Goal: Task Accomplishment & Management: Manage account settings

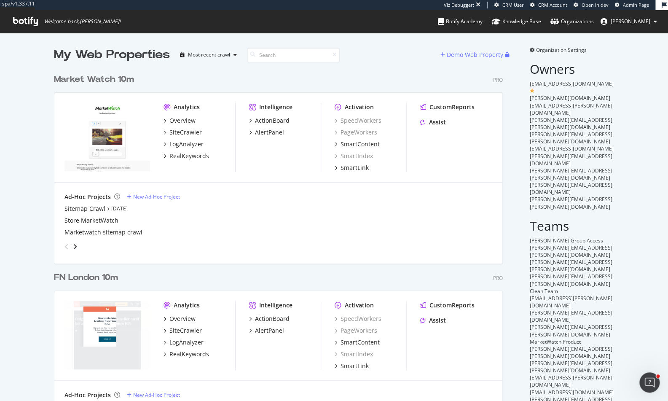
scroll to position [682, 450]
click at [104, 274] on div "FN London 10m" at bounding box center [86, 277] width 64 height 12
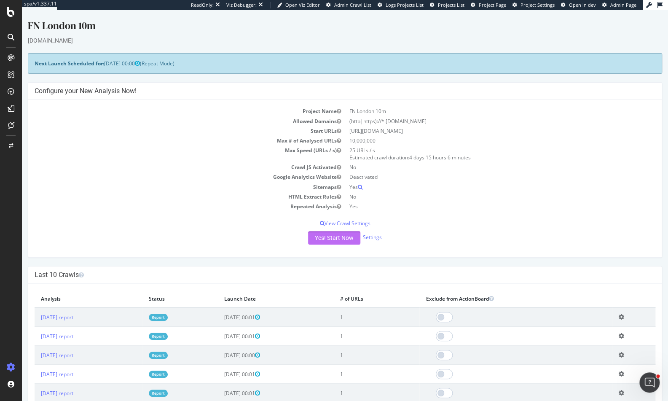
click at [330, 235] on button "Yes! Start Now" at bounding box center [334, 237] width 52 height 13
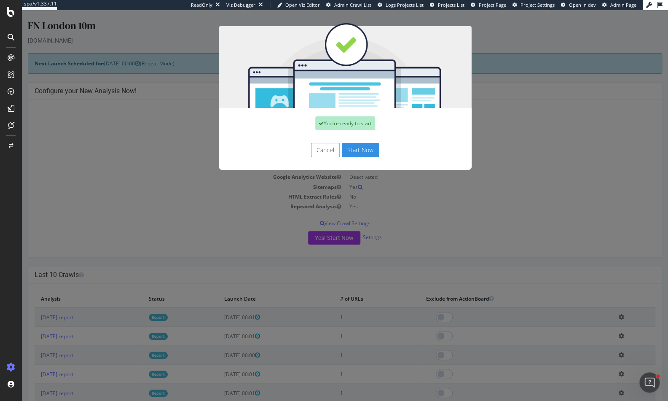
click at [349, 149] on button "Start Now" at bounding box center [360, 150] width 37 height 14
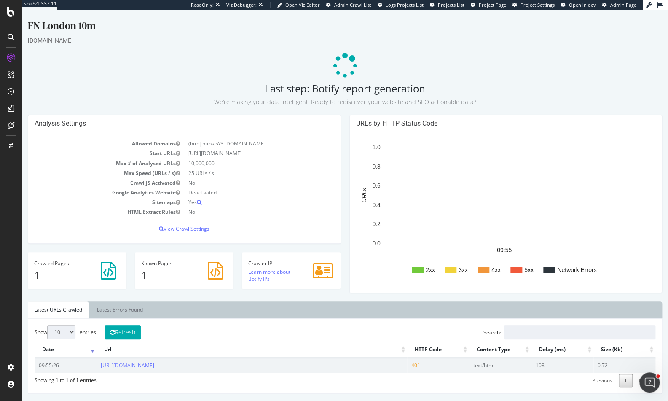
scroll to position [9, 0]
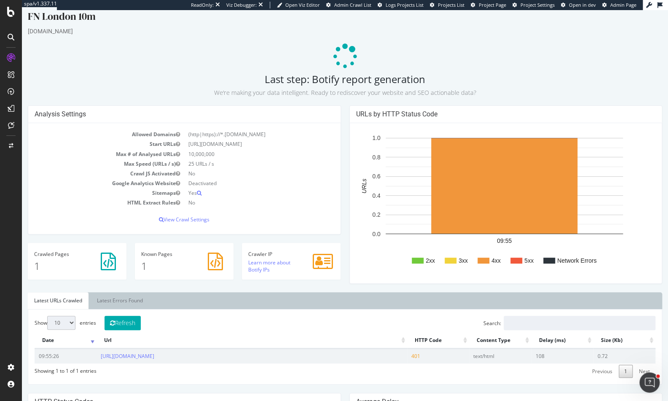
click at [493, 38] on div "FN London 10m fnlondon.com Last step: Botify report generation We’re making you…" at bounding box center [345, 387] width 646 height 757
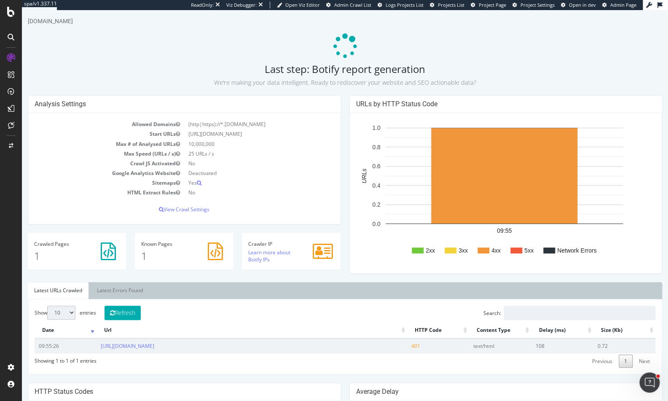
scroll to position [15, 0]
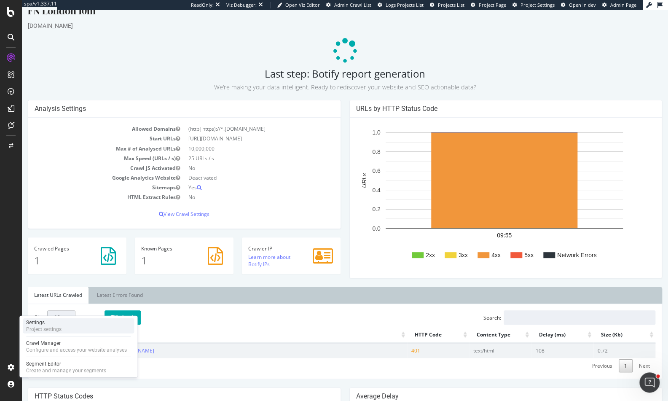
click at [53, 327] on div "Project settings" at bounding box center [43, 329] width 35 height 7
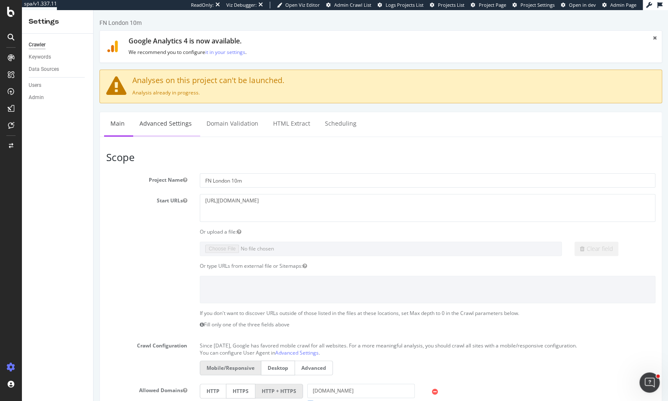
click at [163, 127] on link "Advanced Settings" at bounding box center [165, 123] width 65 height 23
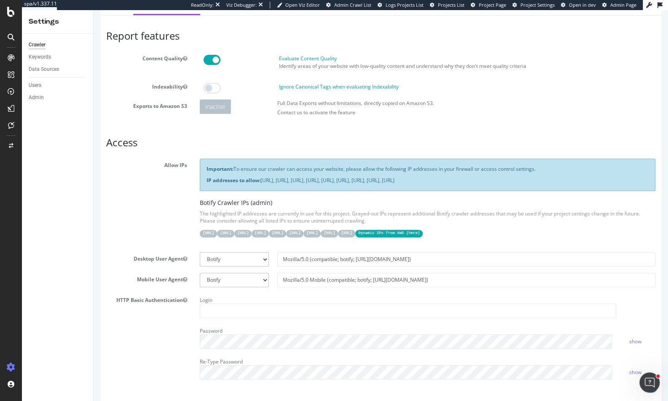
scroll to position [126, 0]
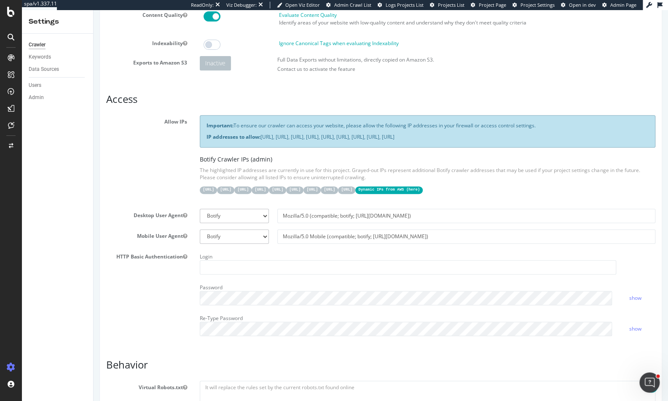
click at [423, 191] on code "Dynamic IPs from AWS ( here )" at bounding box center [388, 189] width 67 height 7
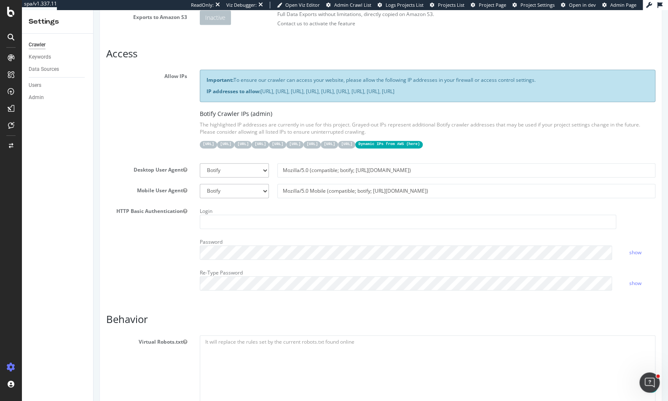
scroll to position [0, 0]
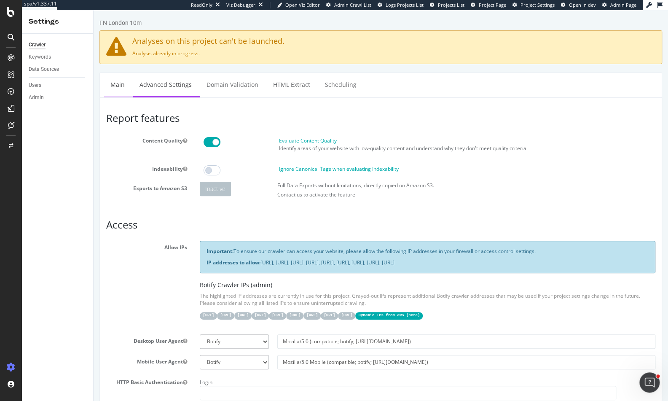
click at [121, 86] on link "Main" at bounding box center [117, 84] width 27 height 23
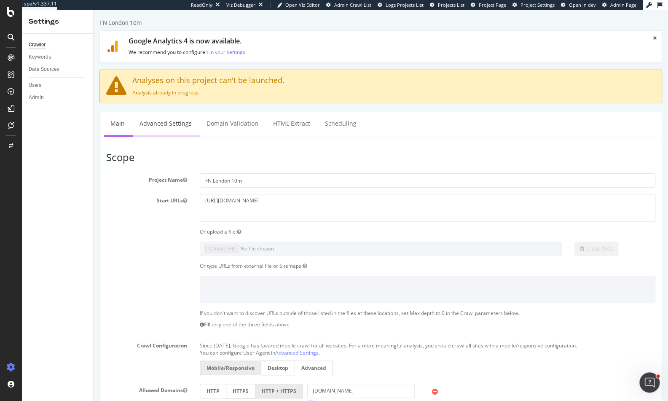
click at [173, 135] on li "Advanced Settings" at bounding box center [166, 124] width 67 height 24
click at [180, 115] on link "Advanced Settings" at bounding box center [165, 123] width 65 height 23
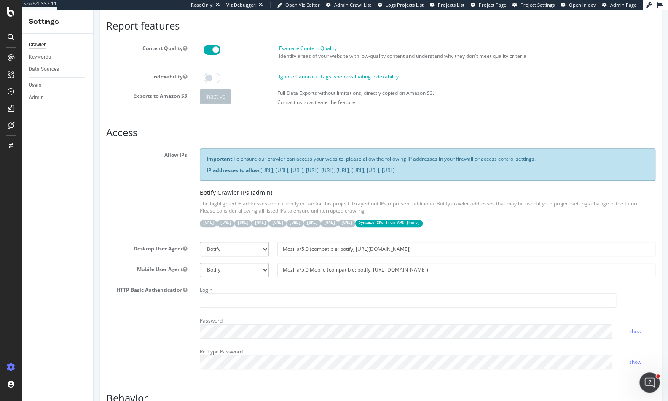
scroll to position [179, 0]
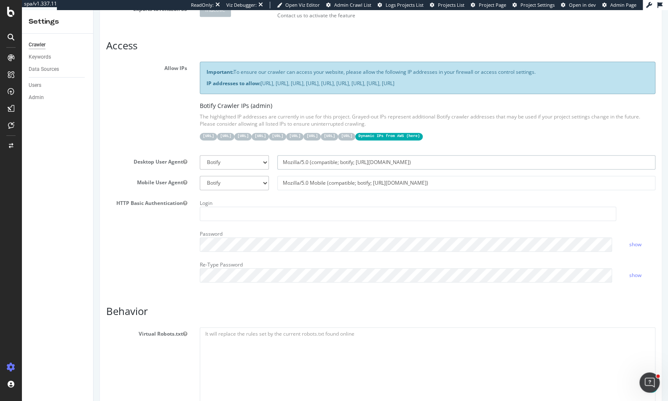
click at [297, 160] on input "Mozilla/5.0 (compatible; botify; [URL][DOMAIN_NAME])" at bounding box center [466, 162] width 378 height 14
select select
click at [297, 185] on input "Mozilla/5.0 Mobile (compatible; botify; [URL][DOMAIN_NAME])" at bounding box center [466, 183] width 378 height 14
select select
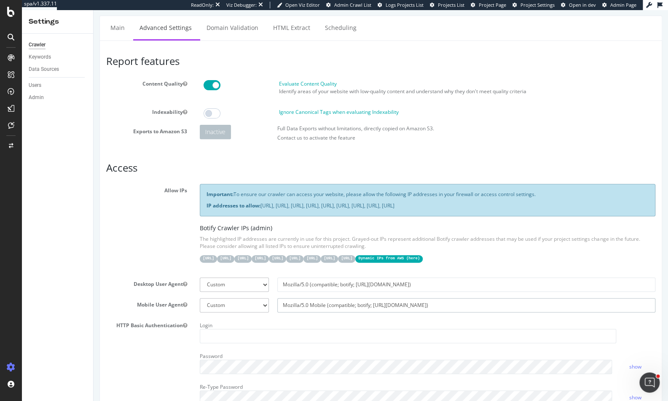
scroll to position [0, 0]
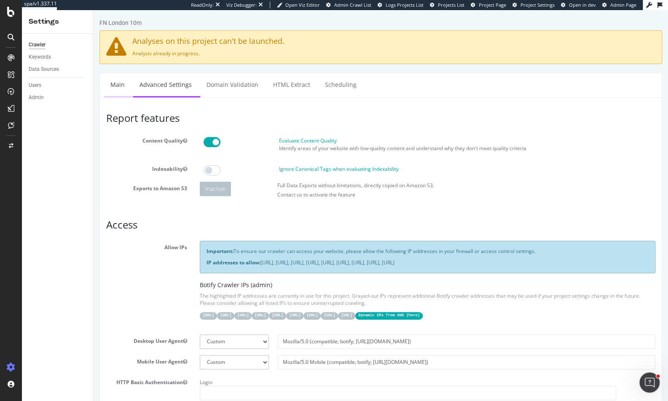
click at [118, 79] on link "Main" at bounding box center [117, 84] width 27 height 23
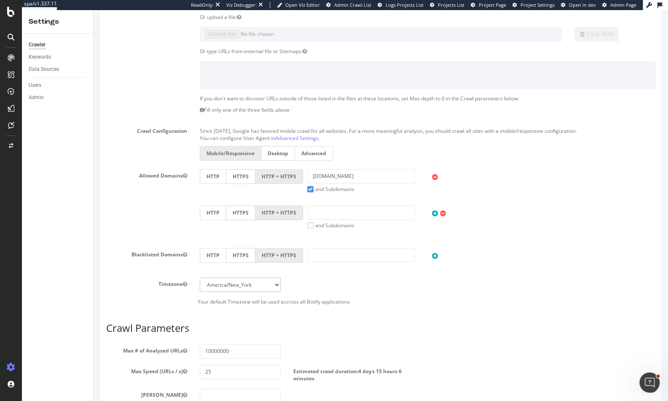
scroll to position [365, 0]
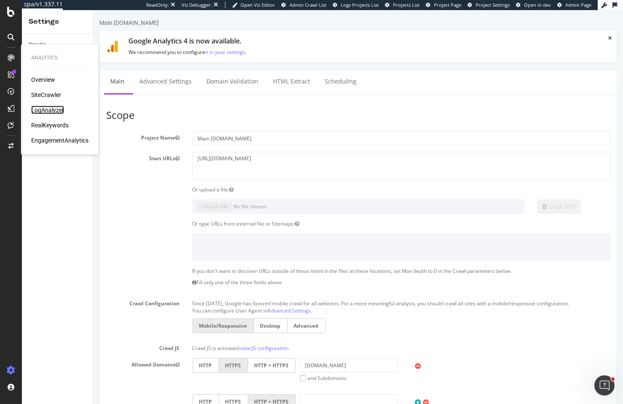
click at [46, 111] on div "LogAnalyzer" at bounding box center [47, 110] width 33 height 8
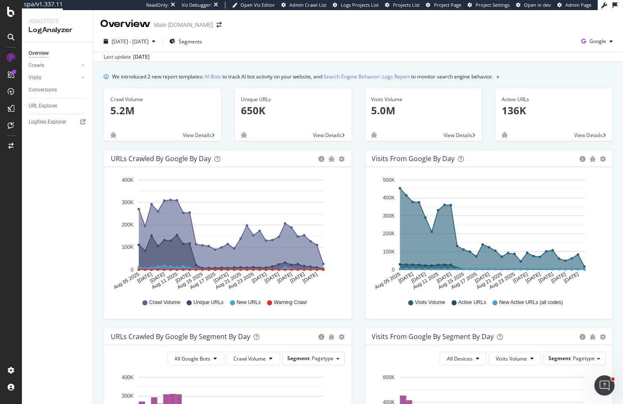
click at [48, 126] on div "Logfiles Explorer" at bounding box center [61, 122] width 64 height 12
click at [48, 108] on div "URL Explorer" at bounding box center [43, 106] width 29 height 9
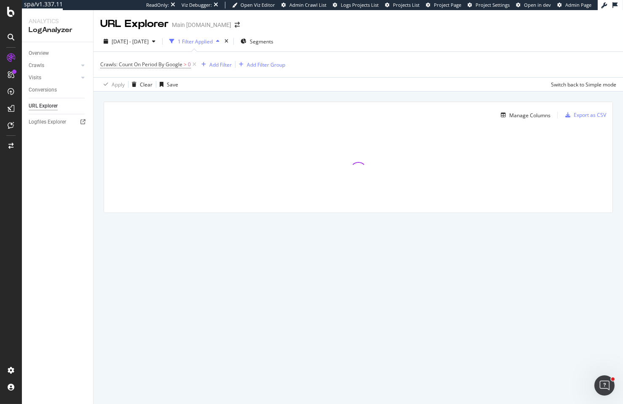
drag, startPoint x: 156, startPoint y: 54, endPoint x: 207, endPoint y: 43, distance: 51.3
click at [207, 43] on div "1 Filter Applied" at bounding box center [195, 41] width 35 height 7
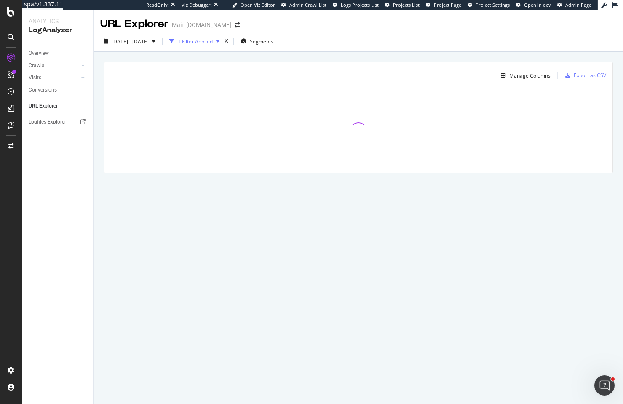
click at [213, 42] on div "1 Filter Applied" at bounding box center [195, 41] width 35 height 7
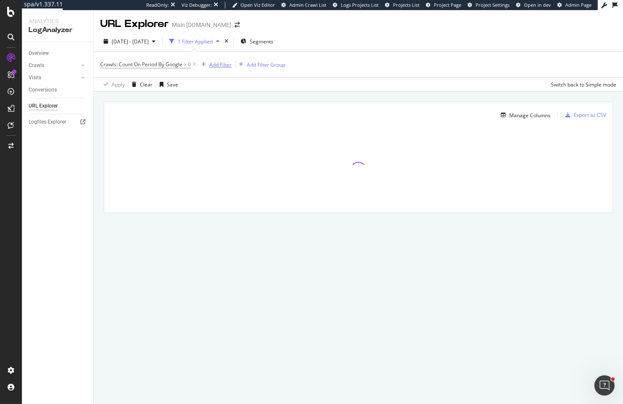
click at [213, 66] on div "Add Filter" at bounding box center [220, 64] width 22 height 7
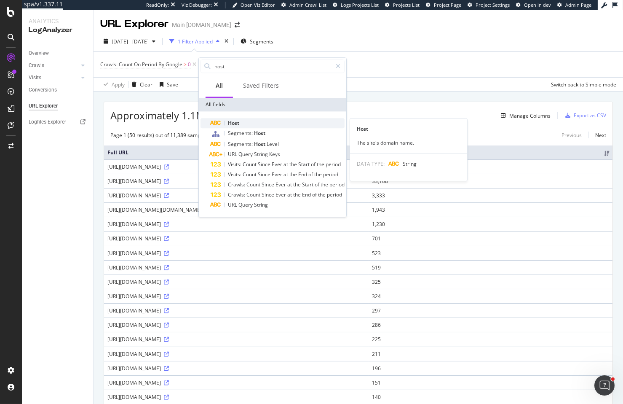
type input "host"
click at [245, 124] on div "Host" at bounding box center [278, 123] width 134 height 10
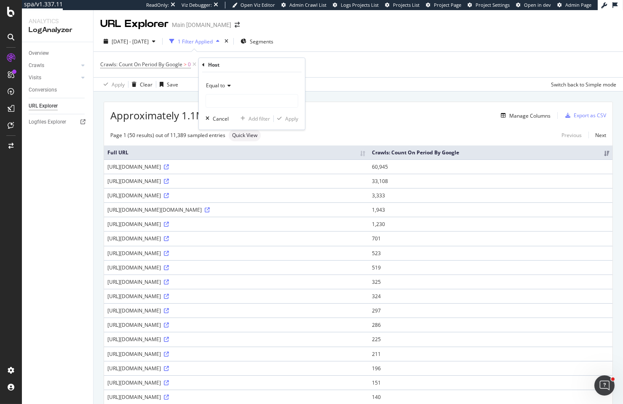
click at [236, 91] on div "Equal to" at bounding box center [252, 85] width 93 height 13
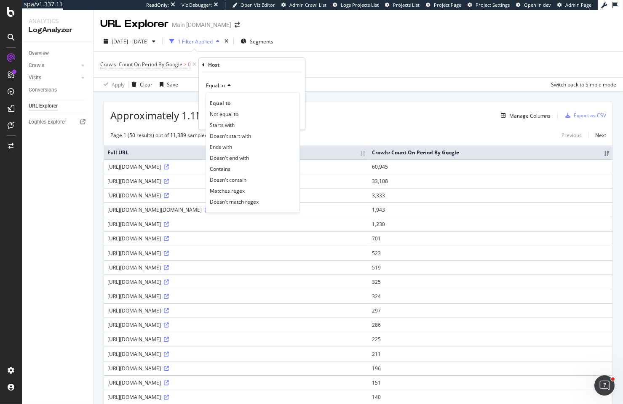
click at [270, 85] on div "Equal to" at bounding box center [252, 85] width 93 height 13
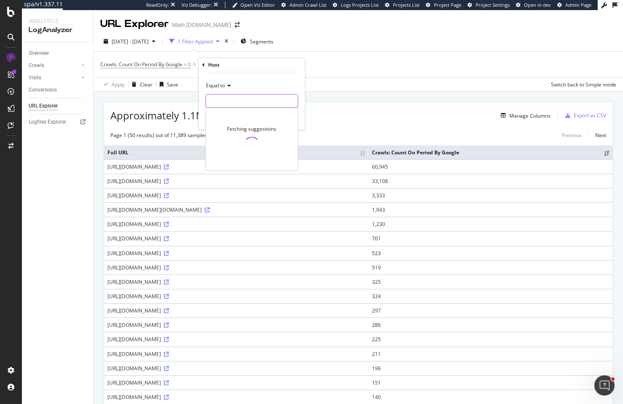
click at [266, 101] on input "text" at bounding box center [252, 100] width 92 height 13
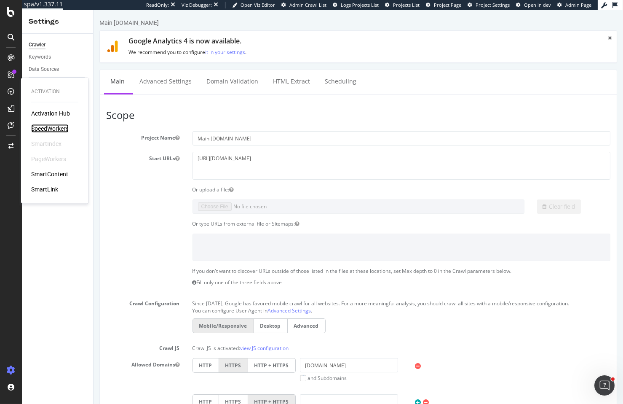
click at [51, 129] on div "SpeedWorkers" at bounding box center [50, 128] width 38 height 8
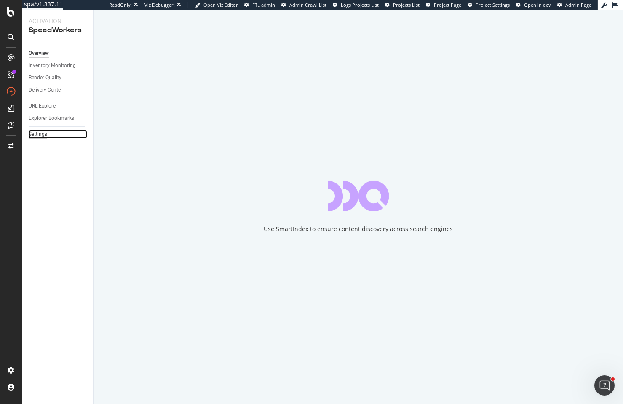
click at [39, 138] on div "Settings" at bounding box center [38, 134] width 19 height 9
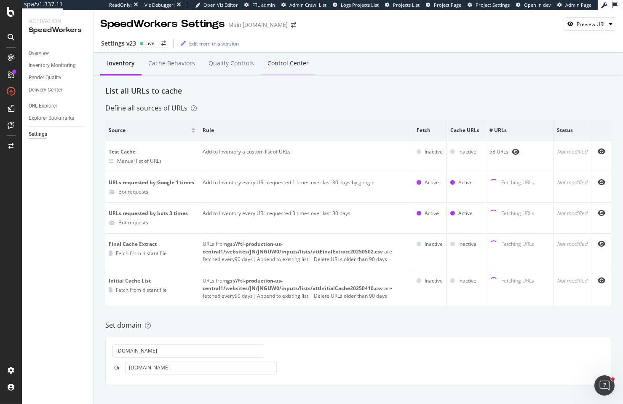
click at [298, 68] on div "Control Center" at bounding box center [288, 63] width 55 height 23
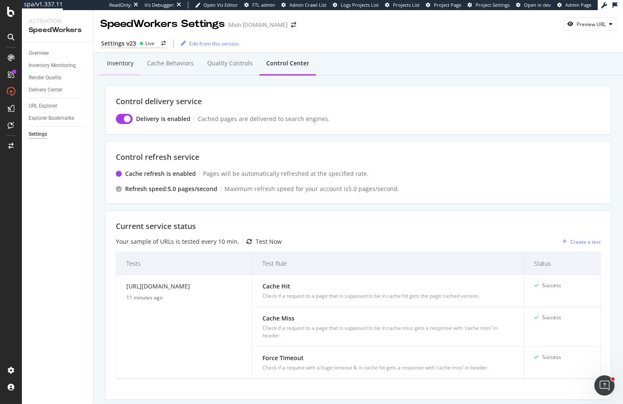
click at [123, 63] on div "Inventory" at bounding box center [120, 63] width 27 height 8
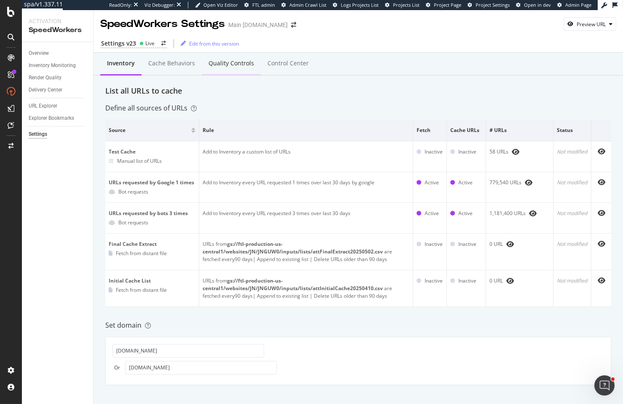
click at [214, 71] on div "Quality Controls" at bounding box center [231, 63] width 59 height 23
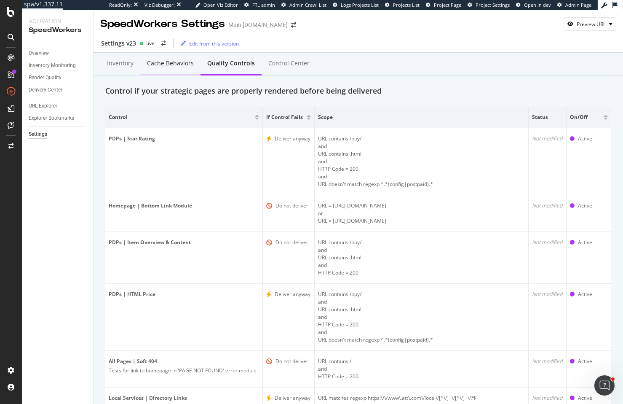
click at [175, 66] on div "Cache behaviors" at bounding box center [170, 63] width 47 height 8
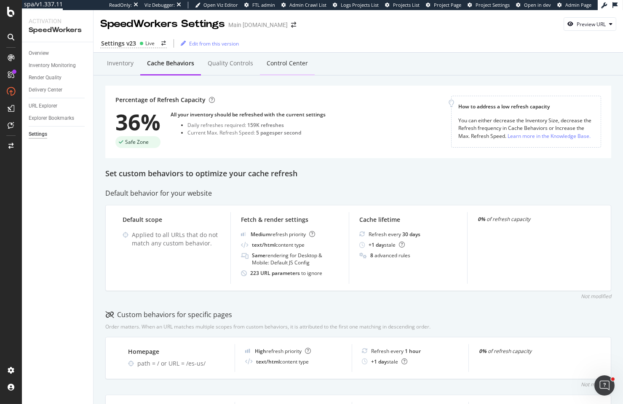
click at [292, 64] on div "Control Center" at bounding box center [287, 63] width 41 height 8
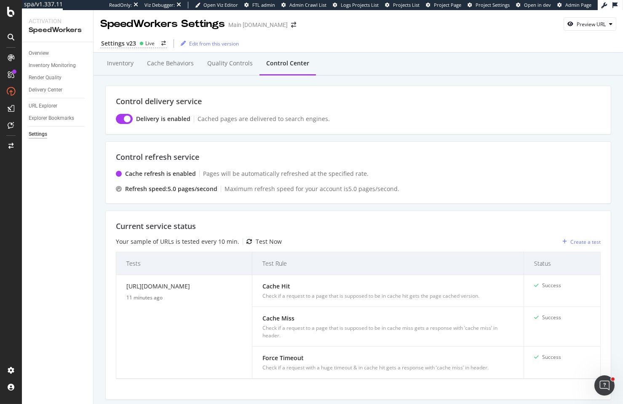
scroll to position [169, 0]
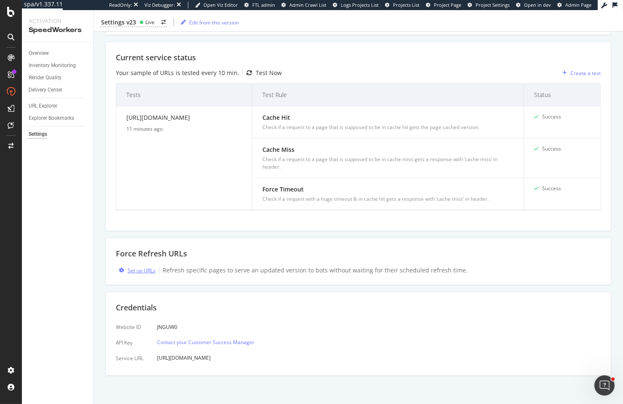
click at [135, 271] on div "Set up URLs" at bounding box center [142, 270] width 28 height 7
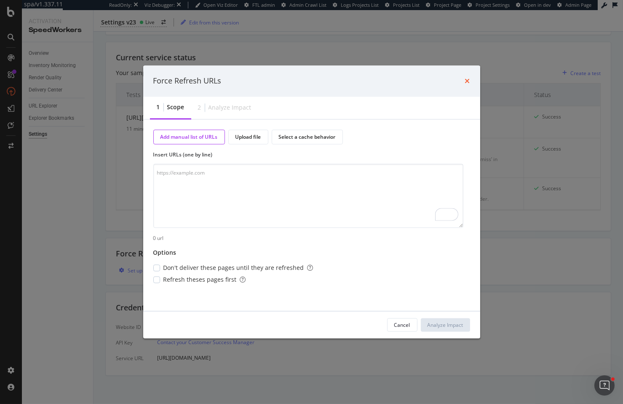
click at [466, 81] on icon "times" at bounding box center [467, 81] width 5 height 7
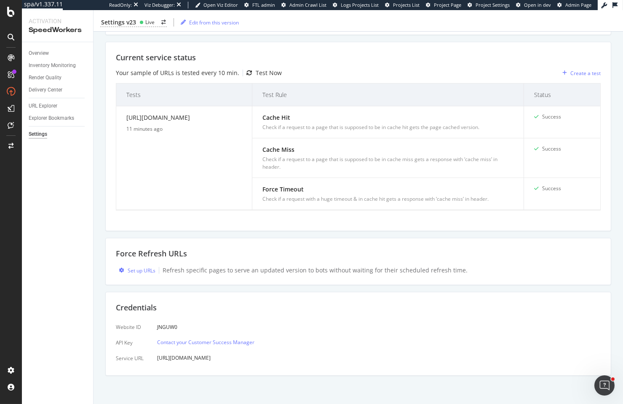
scroll to position [0, 0]
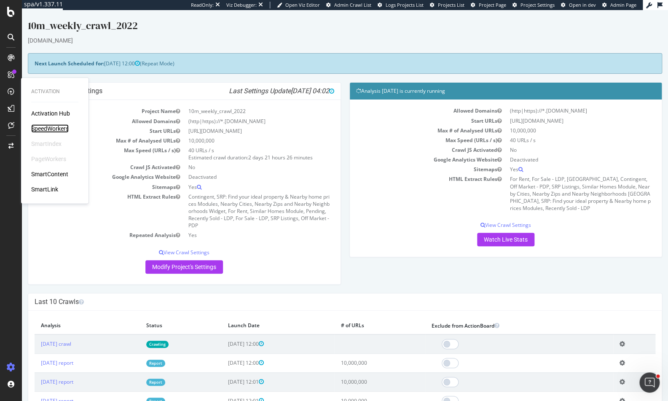
click at [41, 125] on div "SpeedWorkers" at bounding box center [50, 128] width 38 height 8
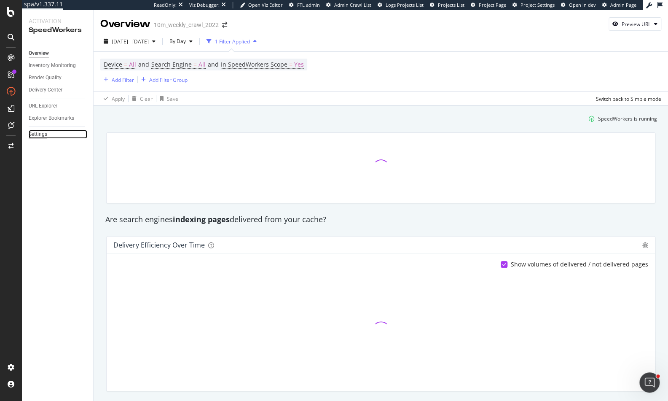
click at [46, 130] on div "Settings" at bounding box center [38, 134] width 19 height 9
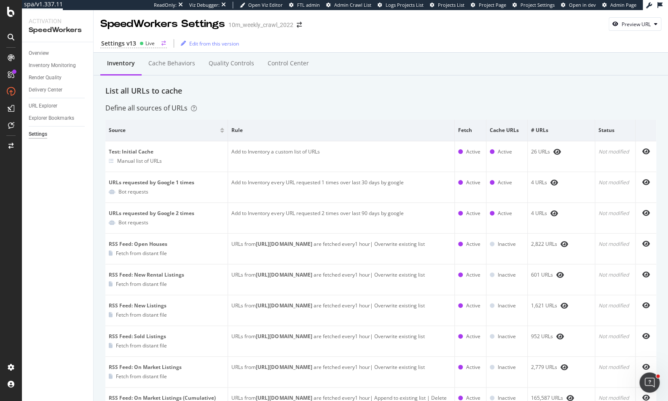
click at [133, 42] on div "Settings v13" at bounding box center [118, 43] width 35 height 8
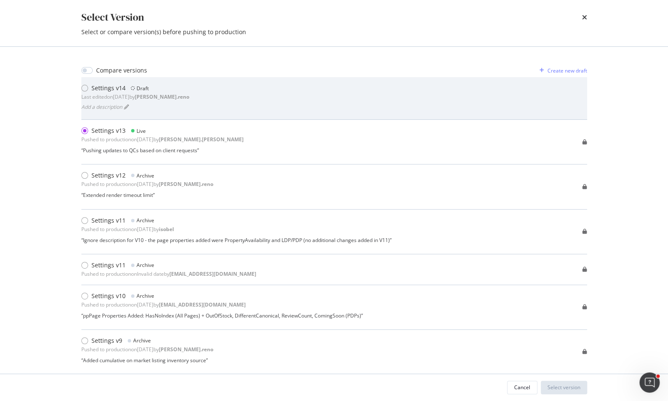
click at [188, 97] on div "Settings v14 Draft Last edited on 2025 Aug 29th by dan.reno Add a description" at bounding box center [334, 98] width 506 height 29
click at [314, 97] on div "Settings v14 Draft Last edited on 2025 Aug 29th by dan.reno Add a description" at bounding box center [334, 98] width 506 height 29
click at [392, 101] on div "Settings v14 Draft Last edited on 2025 Aug 29th by dan.reno Add a description" at bounding box center [334, 98] width 506 height 29
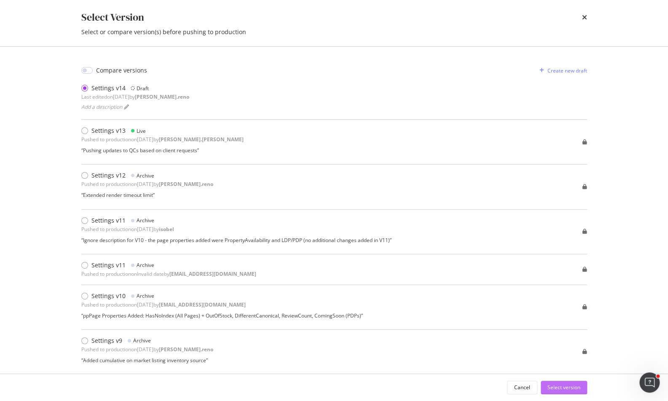
click at [578, 386] on div "Select version" at bounding box center [563, 387] width 33 height 7
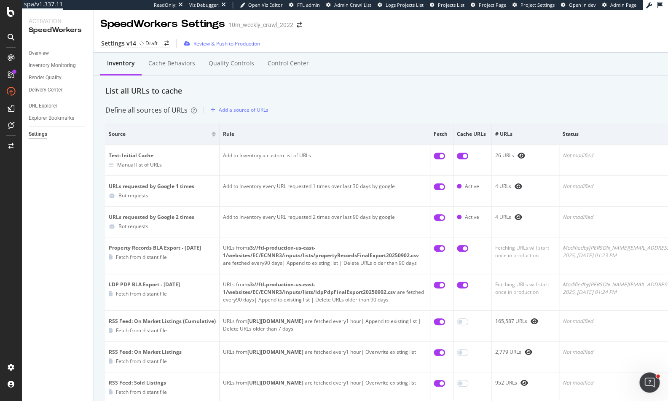
click at [373, 104] on div "Define all sources of URLs Add a source of URLs" at bounding box center [416, 109] width 623 height 13
click at [485, 38] on div "Settings v14 Draft Review & Push to Production" at bounding box center [417, 44] width 646 height 18
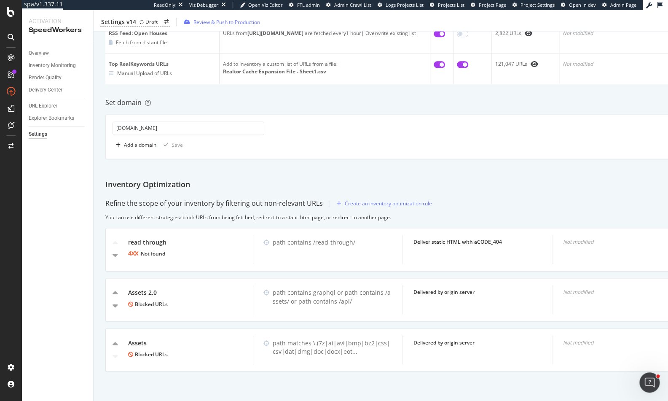
scroll to position [464, 0]
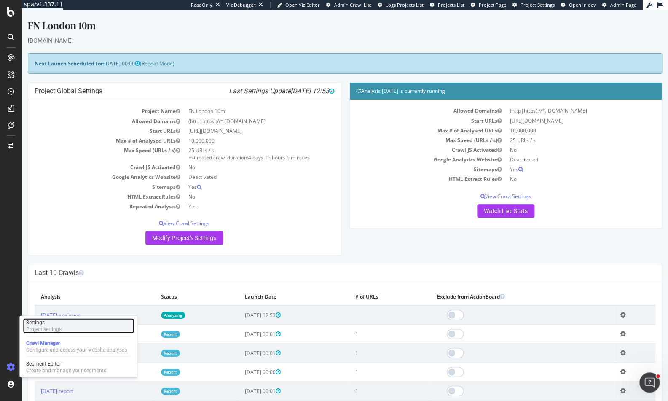
click at [38, 329] on div "Project settings" at bounding box center [43, 329] width 35 height 7
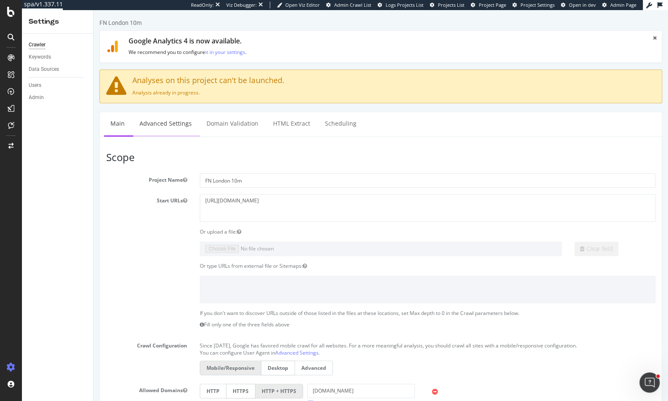
click at [185, 122] on link "Advanced Settings" at bounding box center [165, 123] width 65 height 23
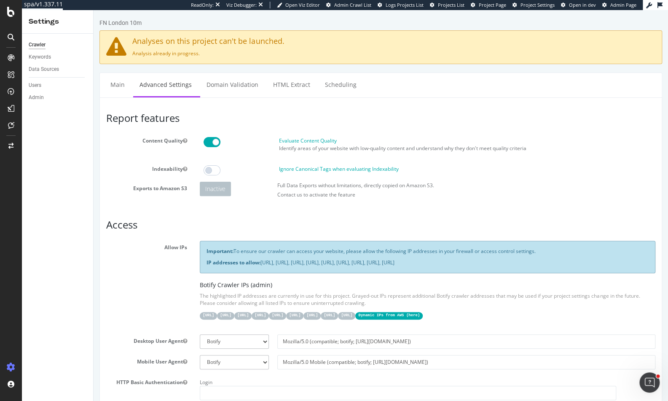
click at [264, 264] on p "IP addresses to allow: 31.41.37.0/24, 44.206.2.192/26, 15.235.106.96/27, 52.6.2…" at bounding box center [428, 262] width 442 height 7
drag, startPoint x: 264, startPoint y: 264, endPoint x: 624, endPoint y: 262, distance: 360.4
click at [624, 262] on p "IP addresses to allow: 31.41.37.0/24, 44.206.2.192/26, 15.235.106.96/27, 52.6.2…" at bounding box center [428, 262] width 442 height 7
click at [309, 252] on p "Important: To ensure our crawler can access your website, please allow the foll…" at bounding box center [428, 250] width 442 height 7
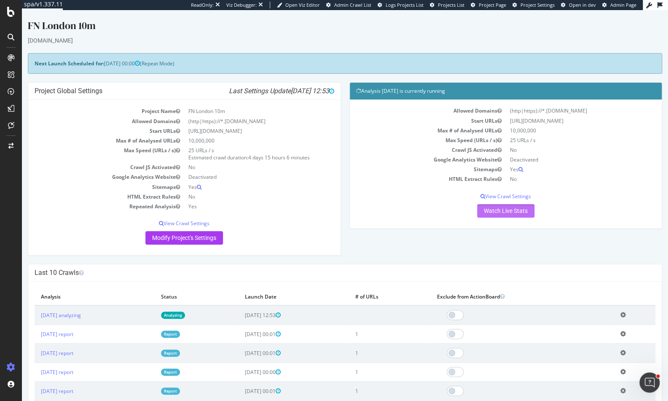
click at [491, 213] on link "Watch Live Stats" at bounding box center [505, 210] width 57 height 13
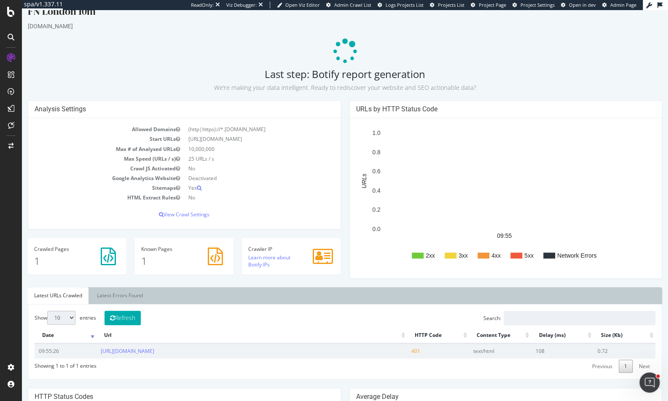
scroll to position [19, 0]
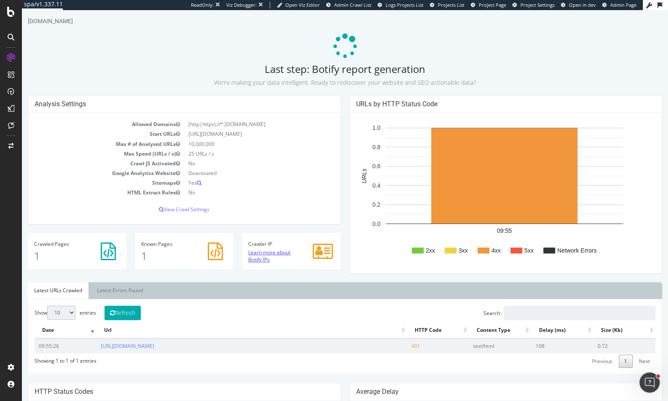
click at [260, 261] on link "Learn more about Botify IPs" at bounding box center [269, 256] width 42 height 14
